Goal: Task Accomplishment & Management: Complete application form

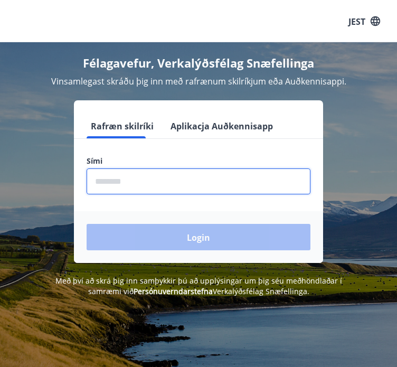
click at [196, 184] on input "phone" at bounding box center [199, 181] width 224 height 26
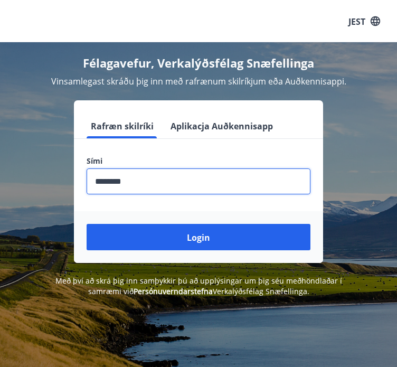
type input "********"
click at [87, 224] on button "Login" at bounding box center [199, 237] width 224 height 26
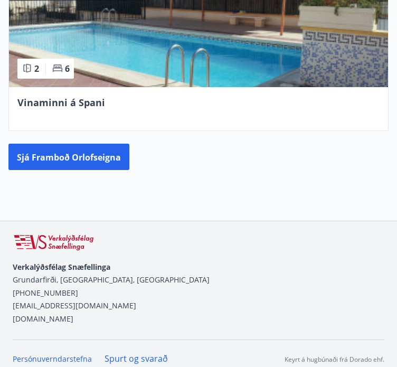
scroll to position [1616, 0]
